Goal: Information Seeking & Learning: Compare options

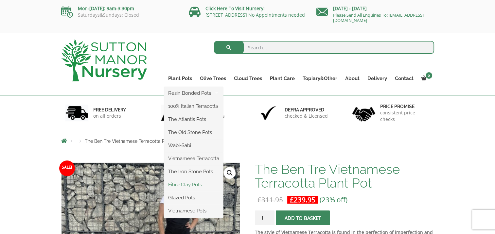
click at [183, 184] on link "Fibre Clay Pots" at bounding box center [193, 185] width 59 height 10
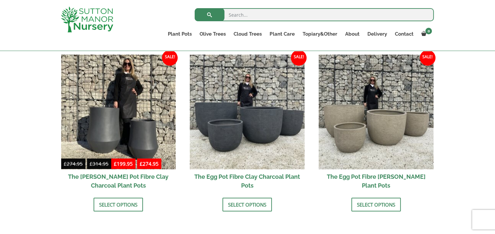
scroll to position [219, 0]
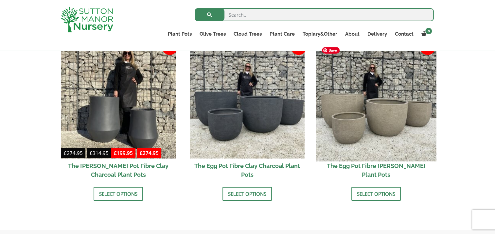
click at [388, 115] on img at bounding box center [376, 101] width 121 height 121
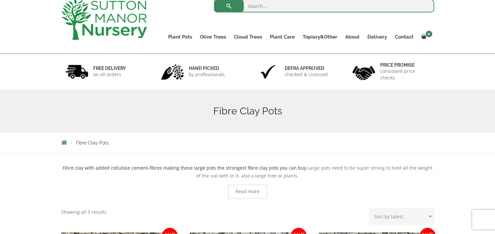
scroll to position [0, 0]
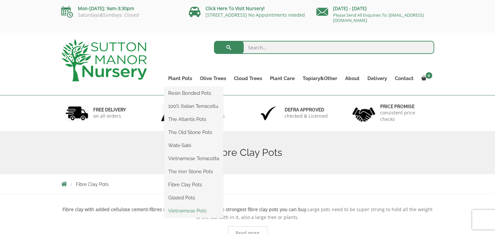
click at [184, 212] on link "Vietnamese Pots" at bounding box center [193, 211] width 59 height 10
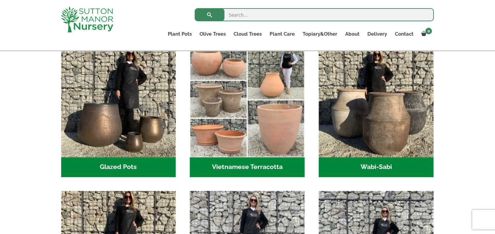
scroll to position [203, 0]
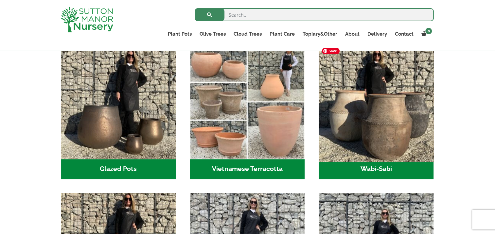
click at [382, 133] on img "Visit product category Wabi-Sabi" at bounding box center [376, 102] width 121 height 121
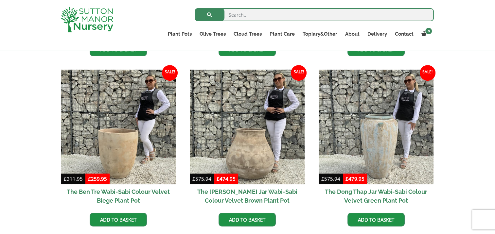
scroll to position [321, 0]
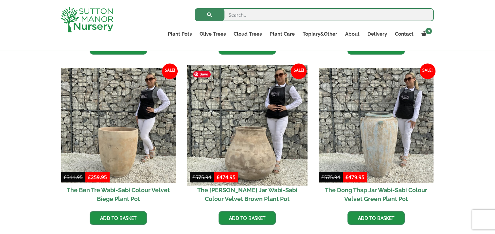
click at [264, 138] on img at bounding box center [247, 125] width 121 height 121
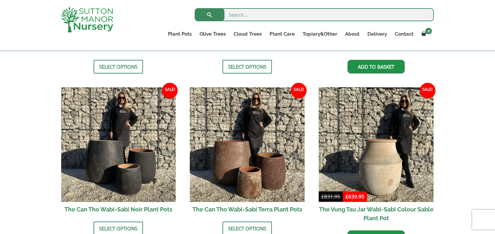
scroll to position [646, 0]
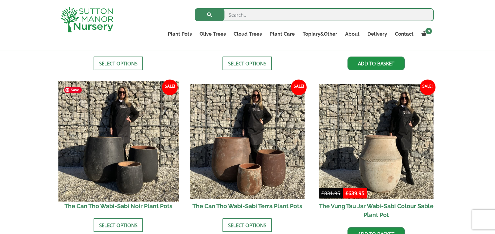
click at [137, 168] on img at bounding box center [118, 142] width 121 height 121
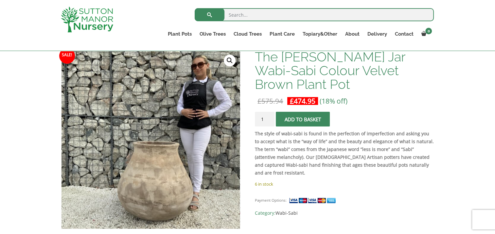
scroll to position [102, 0]
